Goal: Task Accomplishment & Management: Complete application form

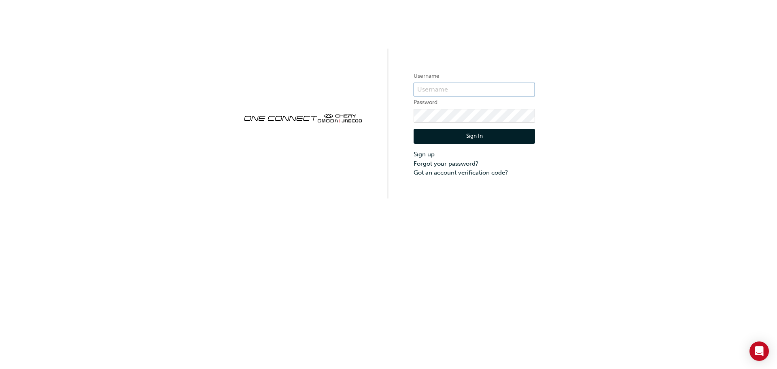
click at [439, 91] on input "text" at bounding box center [474, 90] width 121 height 14
type input "[EMAIL_ADDRESS][DOMAIN_NAME]"
click button "Sign In" at bounding box center [474, 136] width 121 height 15
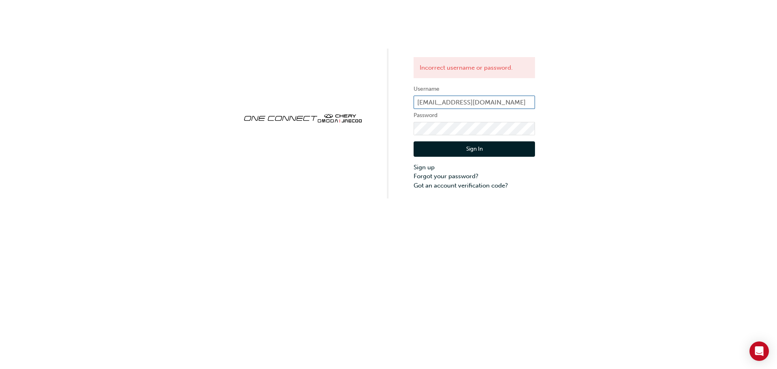
click at [465, 106] on input "[EMAIL_ADDRESS][DOMAIN_NAME]" at bounding box center [474, 103] width 121 height 14
click button "Sign In" at bounding box center [474, 148] width 121 height 15
click at [520, 102] on input "[EMAIL_ADDRESS][DOMAIN_NAME]" at bounding box center [474, 103] width 121 height 14
type input "z"
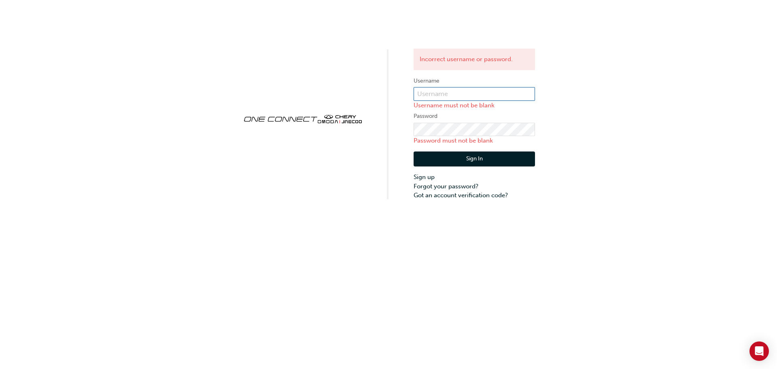
click at [441, 98] on input "text" at bounding box center [474, 94] width 121 height 14
type input "ojau174"
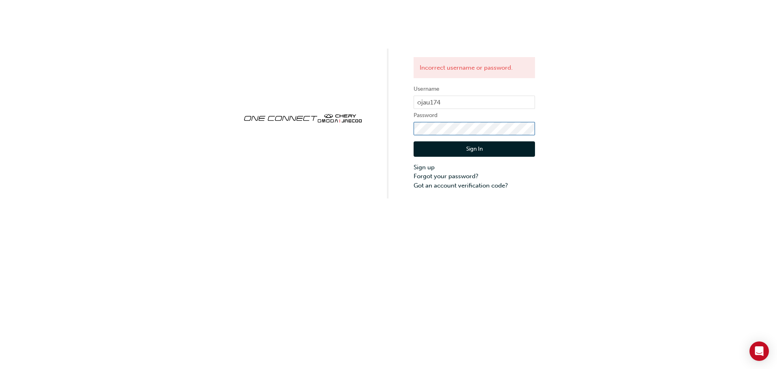
click button "Sign In" at bounding box center [474, 148] width 121 height 15
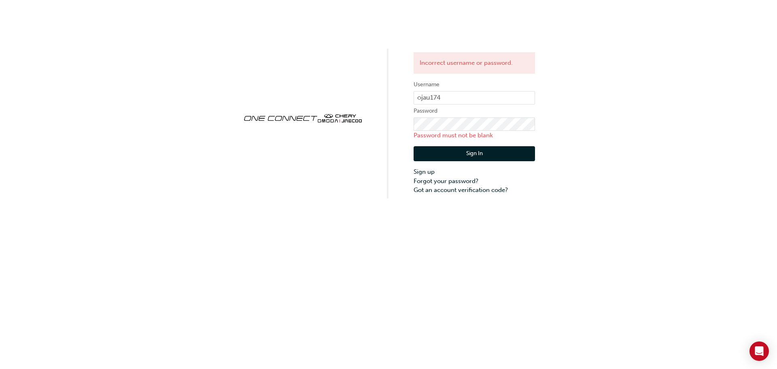
drag, startPoint x: 476, startPoint y: 138, endPoint x: 468, endPoint y: 133, distance: 8.8
click at [476, 138] on p "Password must not be blank" at bounding box center [474, 135] width 121 height 9
click at [453, 97] on input "ojau174" at bounding box center [474, 98] width 121 height 14
type input "OJAU174"
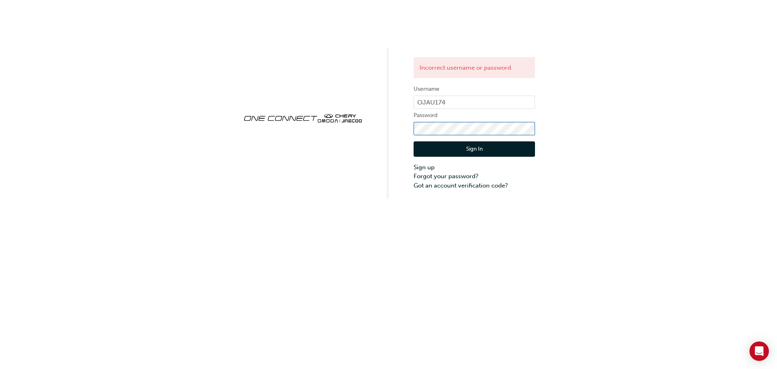
click button "Sign In" at bounding box center [474, 148] width 121 height 15
